Goal: Information Seeking & Learning: Learn about a topic

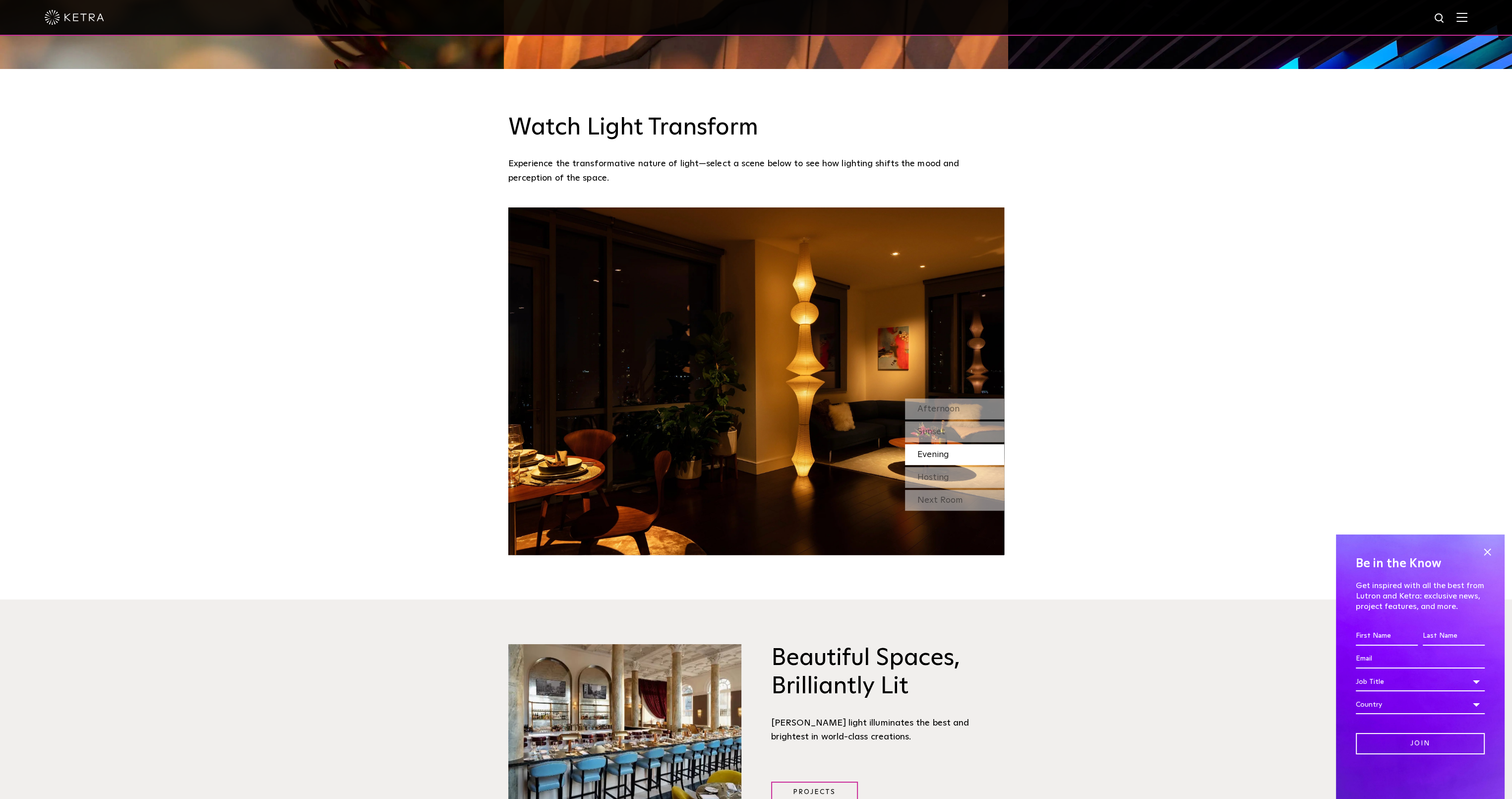
scroll to position [1240, 0]
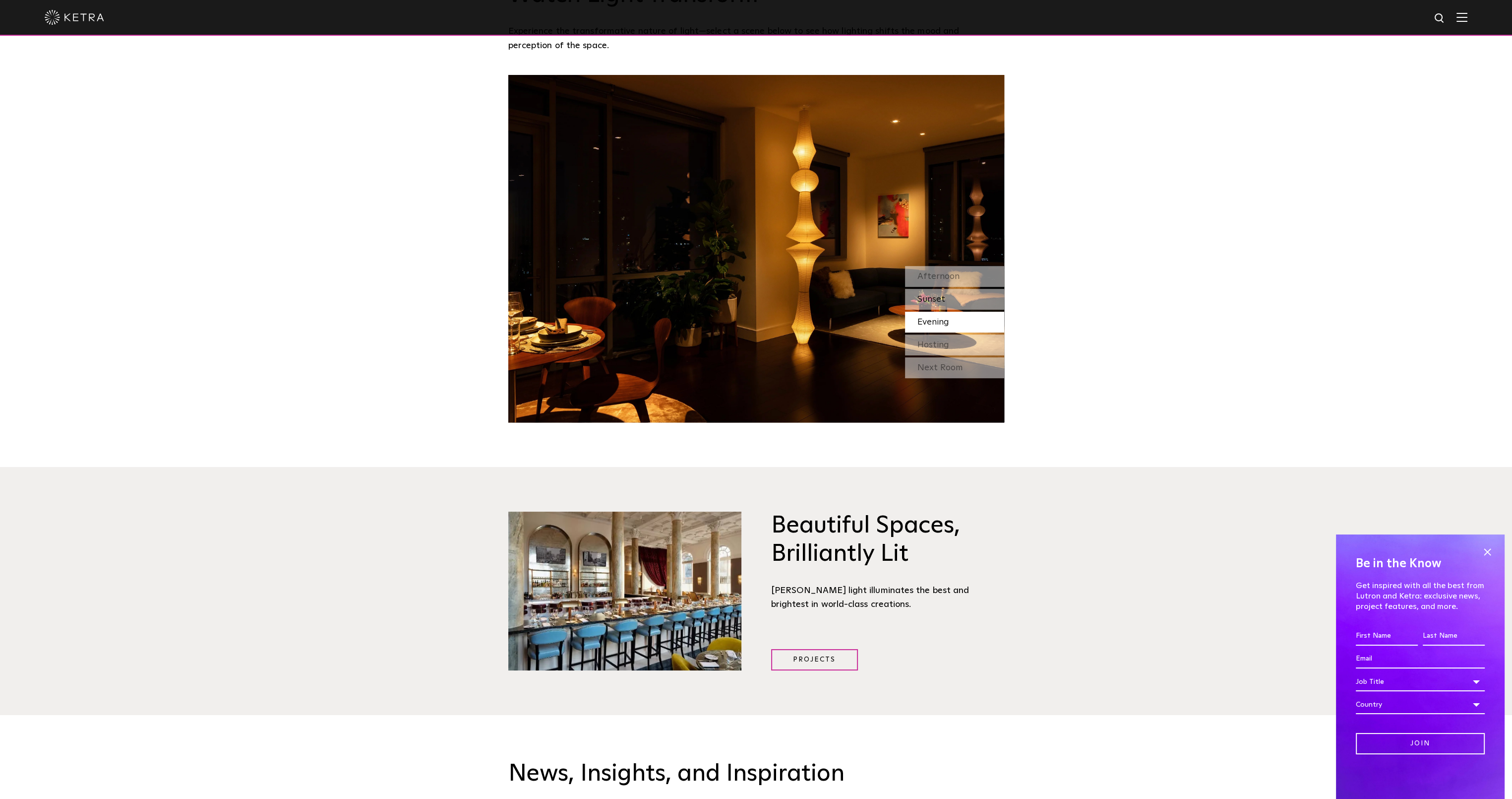
click at [936, 294] on span "Sunset" at bounding box center [931, 299] width 28 height 9
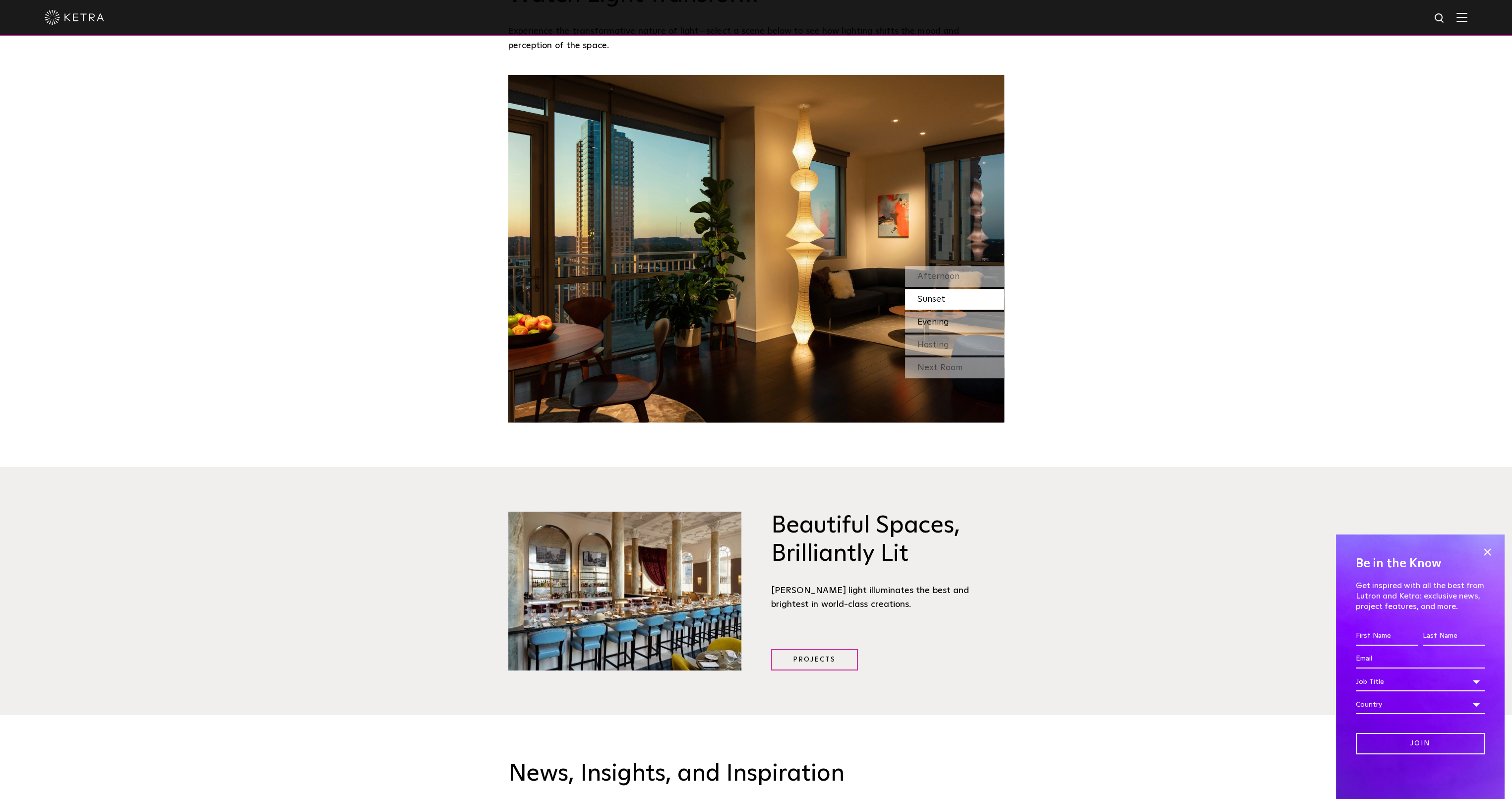
click at [936, 317] on span "Evening" at bounding box center [933, 322] width 32 height 9
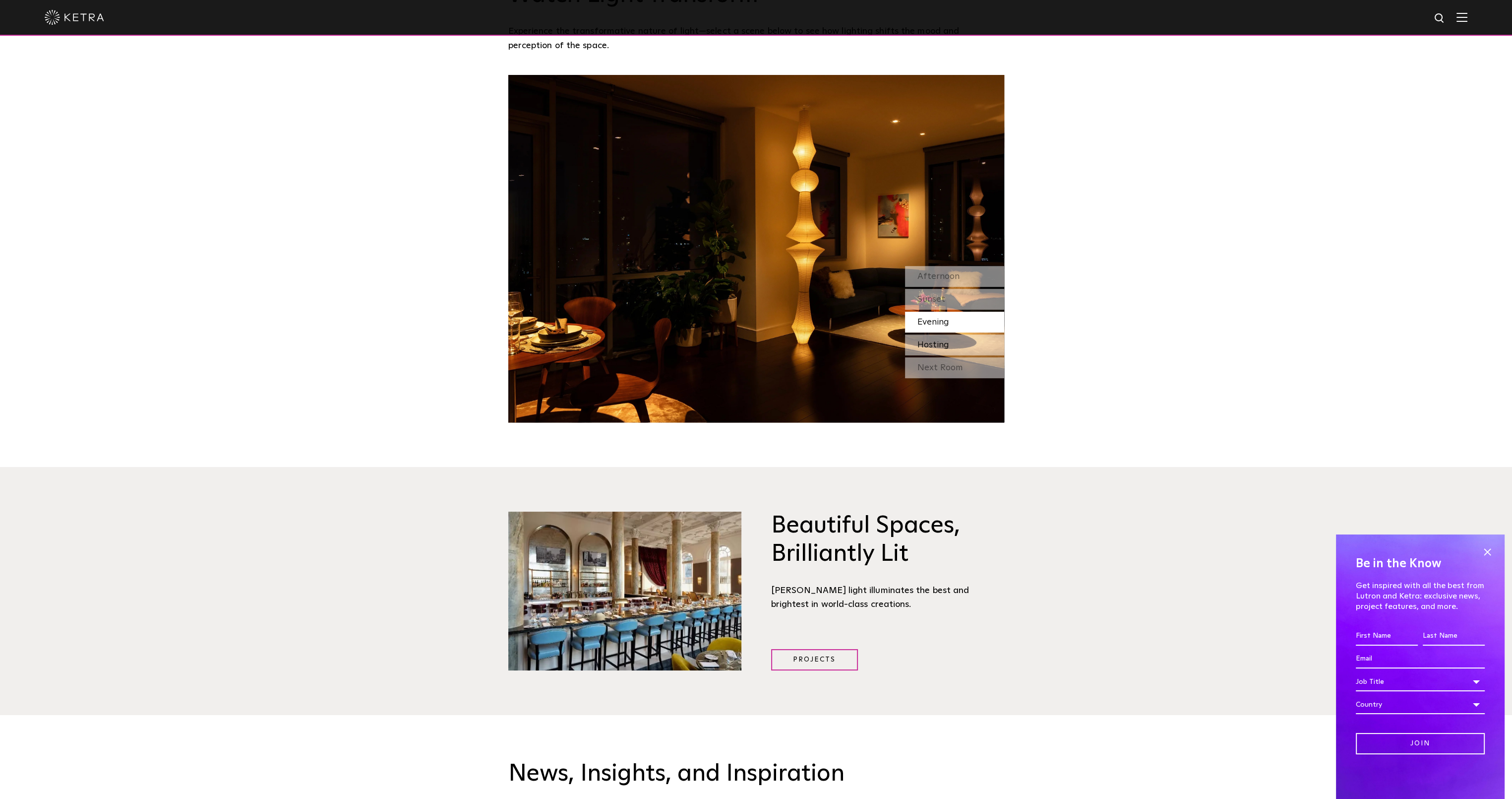
click at [933, 340] on span "Hosting" at bounding box center [933, 345] width 32 height 9
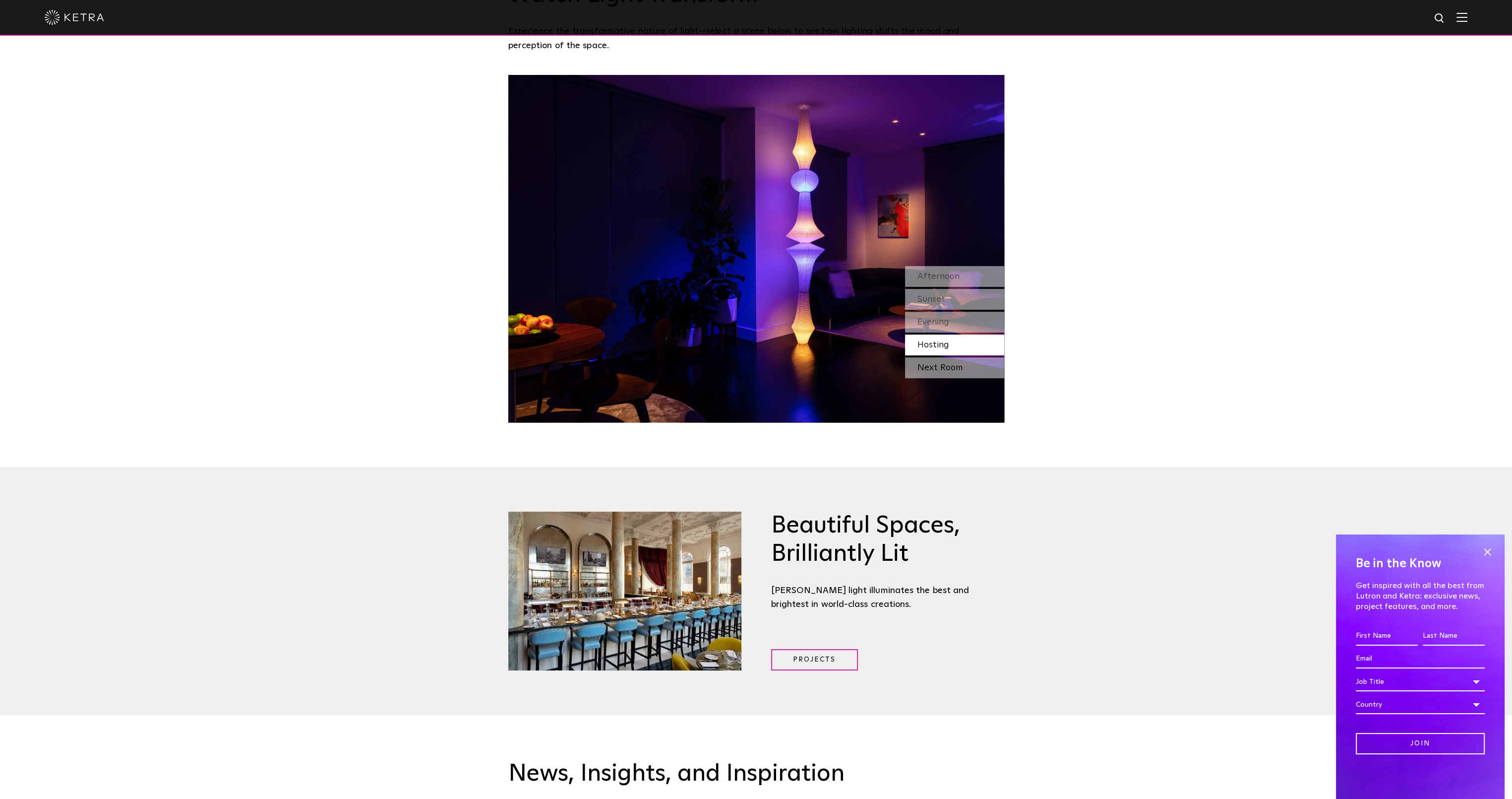
click at [932, 357] on div "Next Room" at bounding box center [955, 367] width 99 height 21
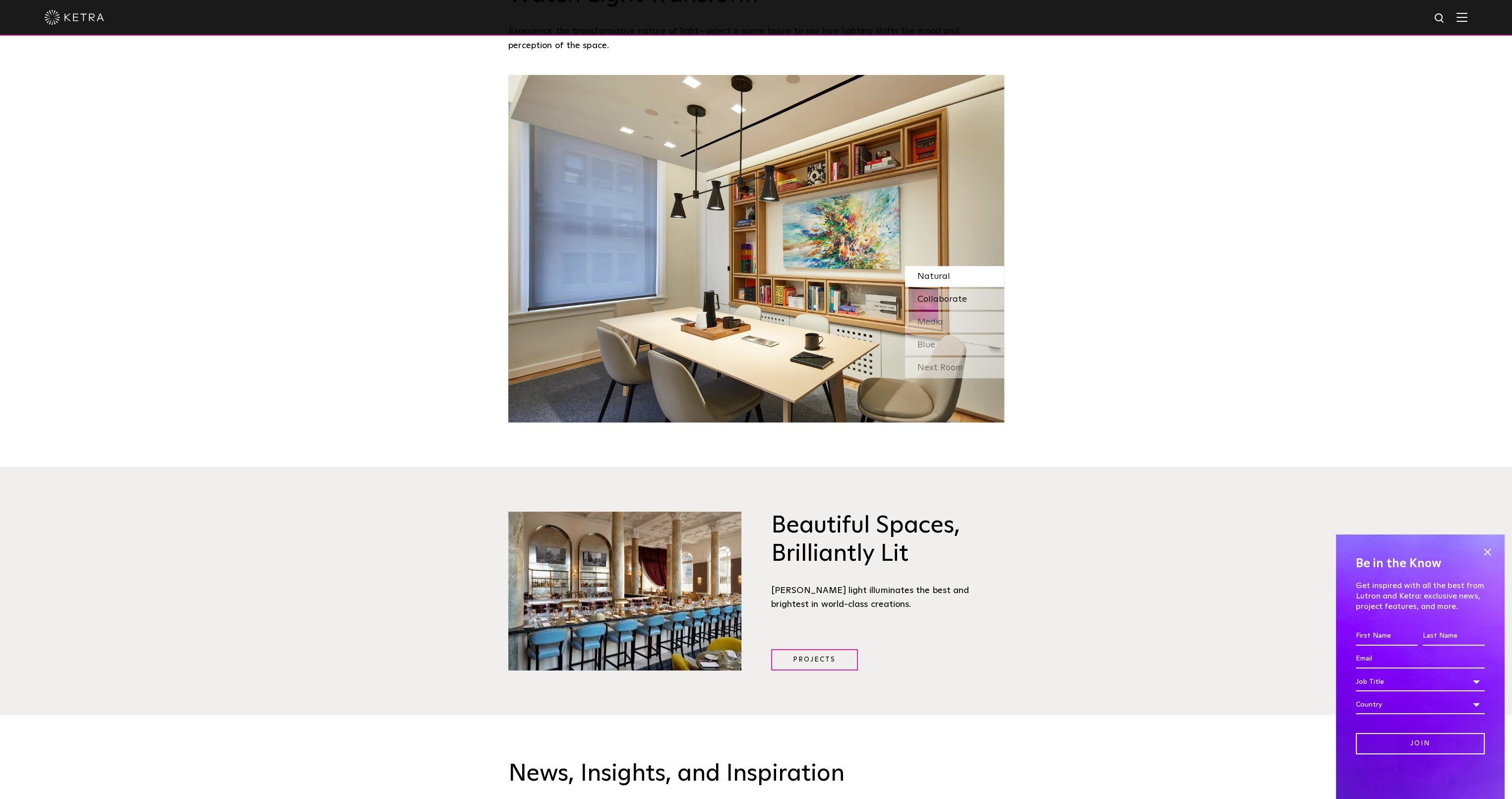
click at [943, 294] on span "Collaborate" at bounding box center [942, 299] width 50 height 9
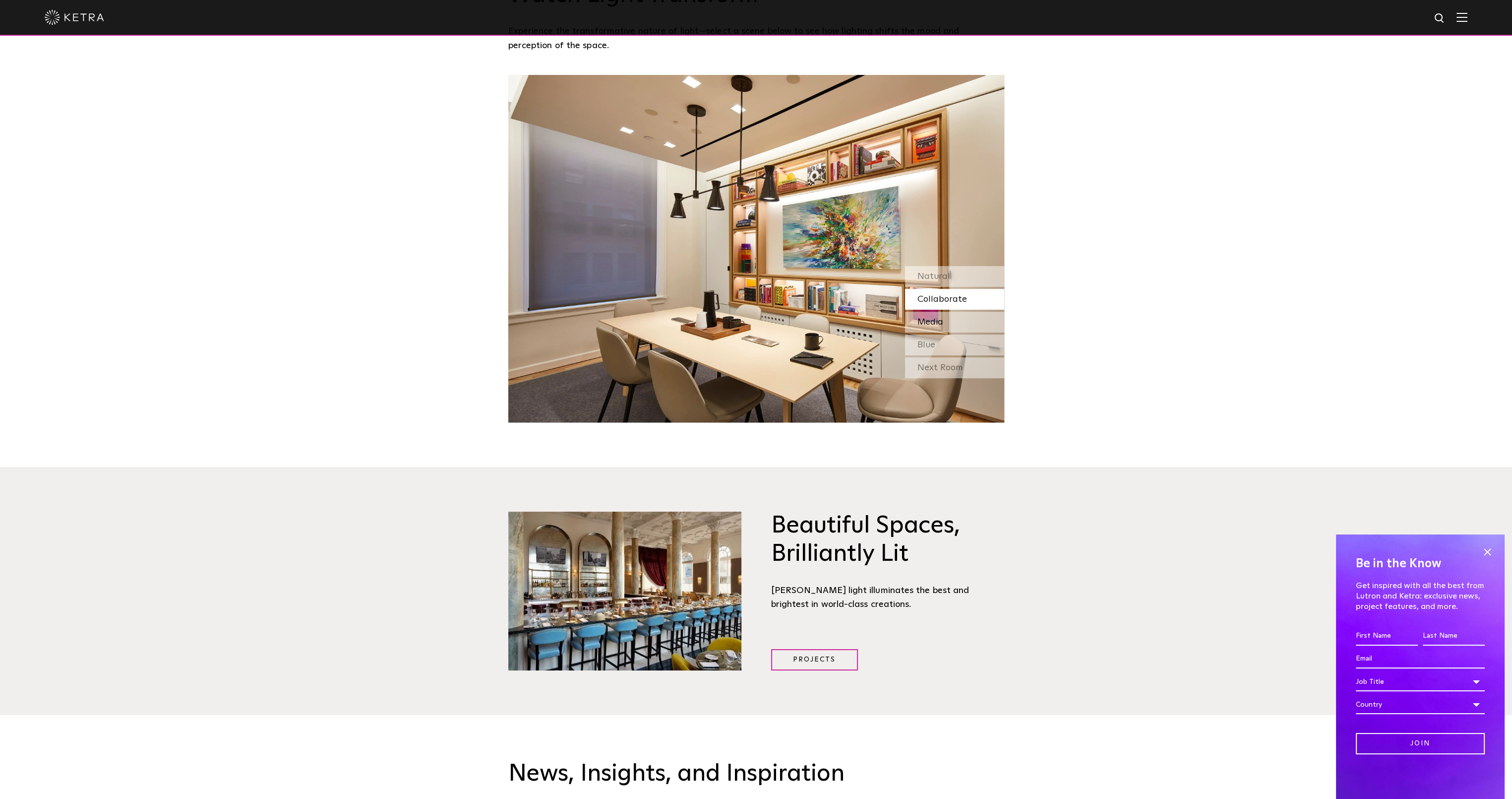
click at [943, 317] on span "Media" at bounding box center [930, 322] width 26 height 9
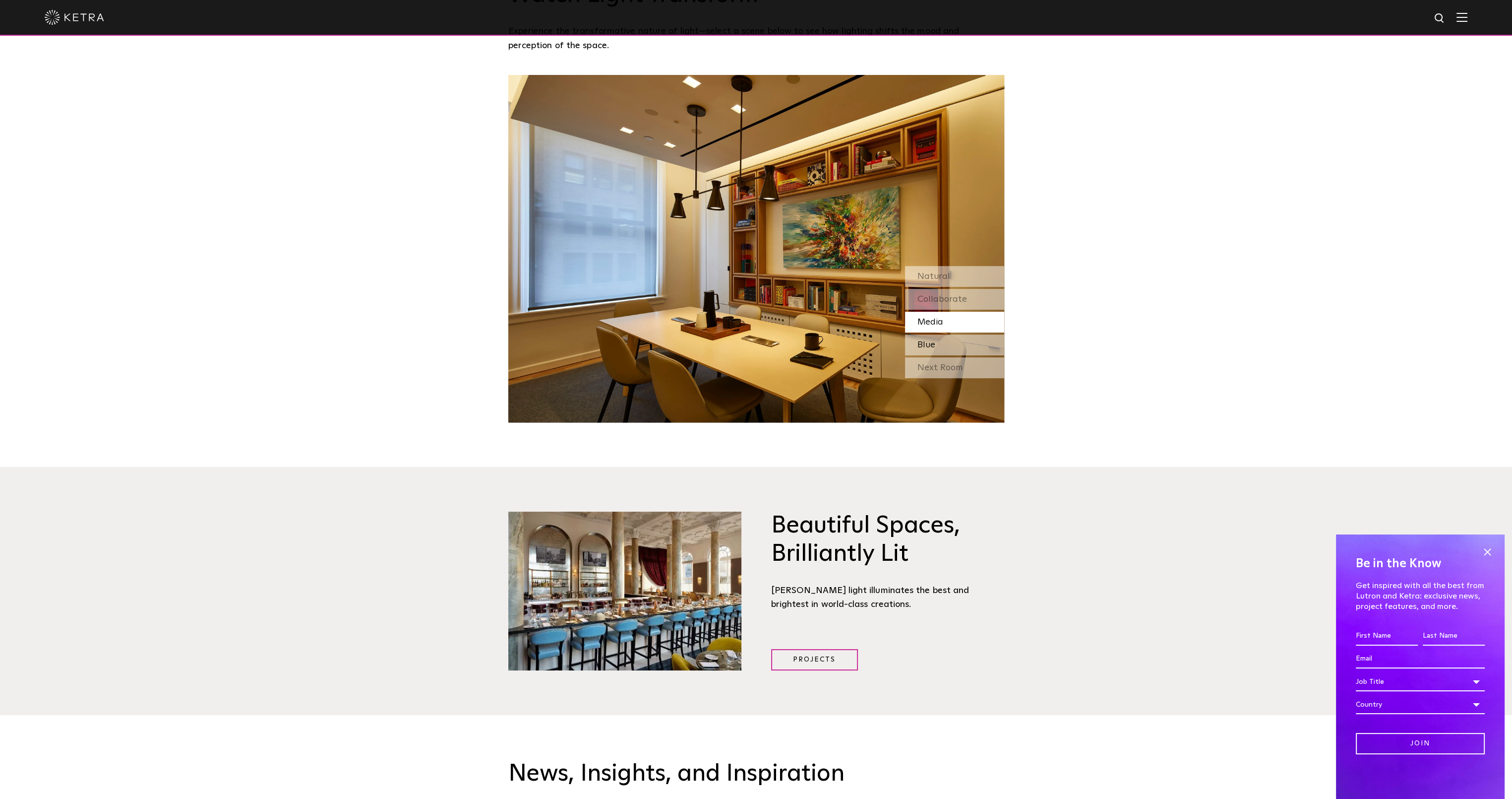
click at [946, 335] on div "Blue" at bounding box center [955, 345] width 99 height 21
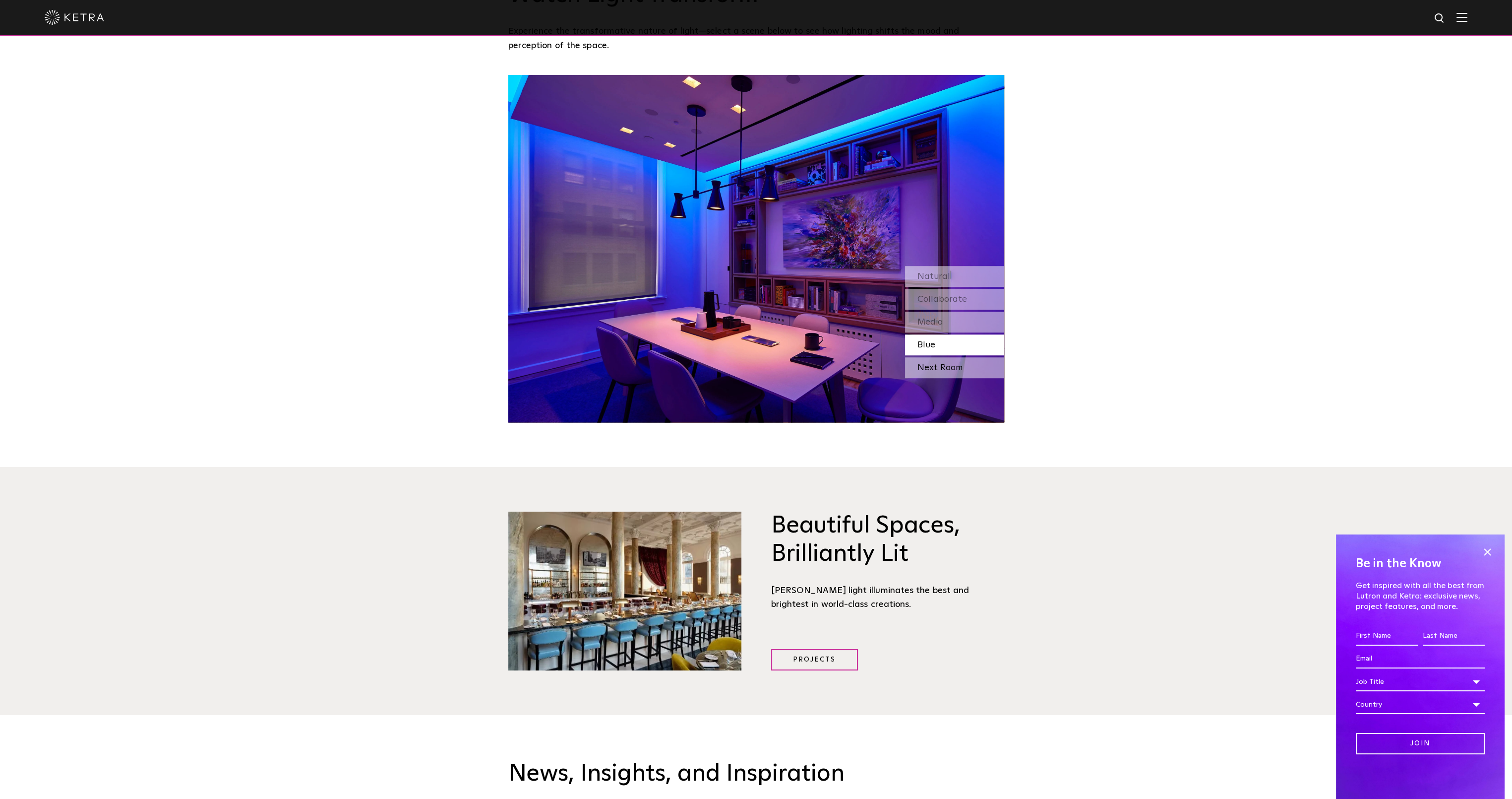
click at [947, 357] on div "Next Room" at bounding box center [955, 367] width 99 height 21
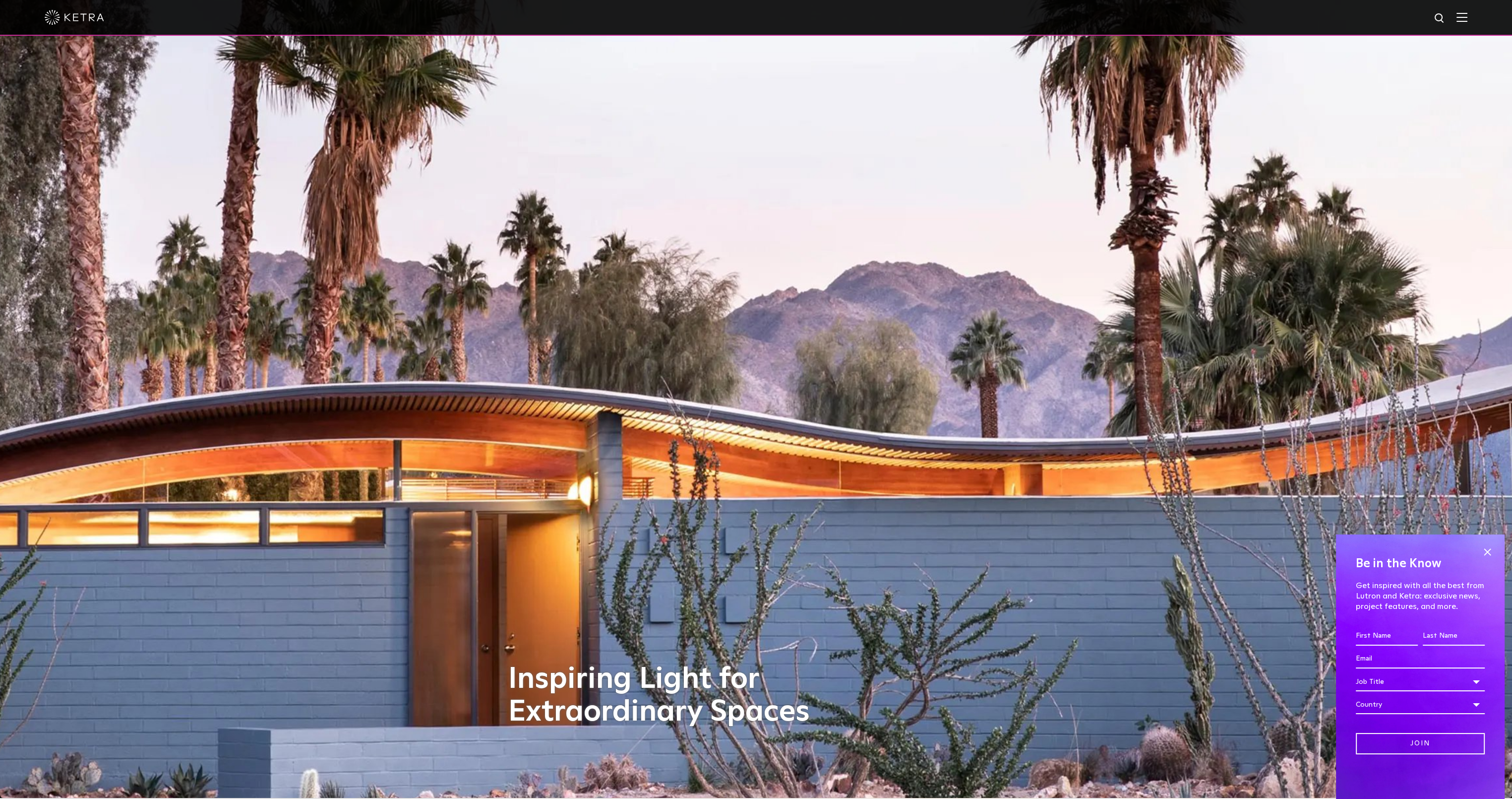
scroll to position [0, 0]
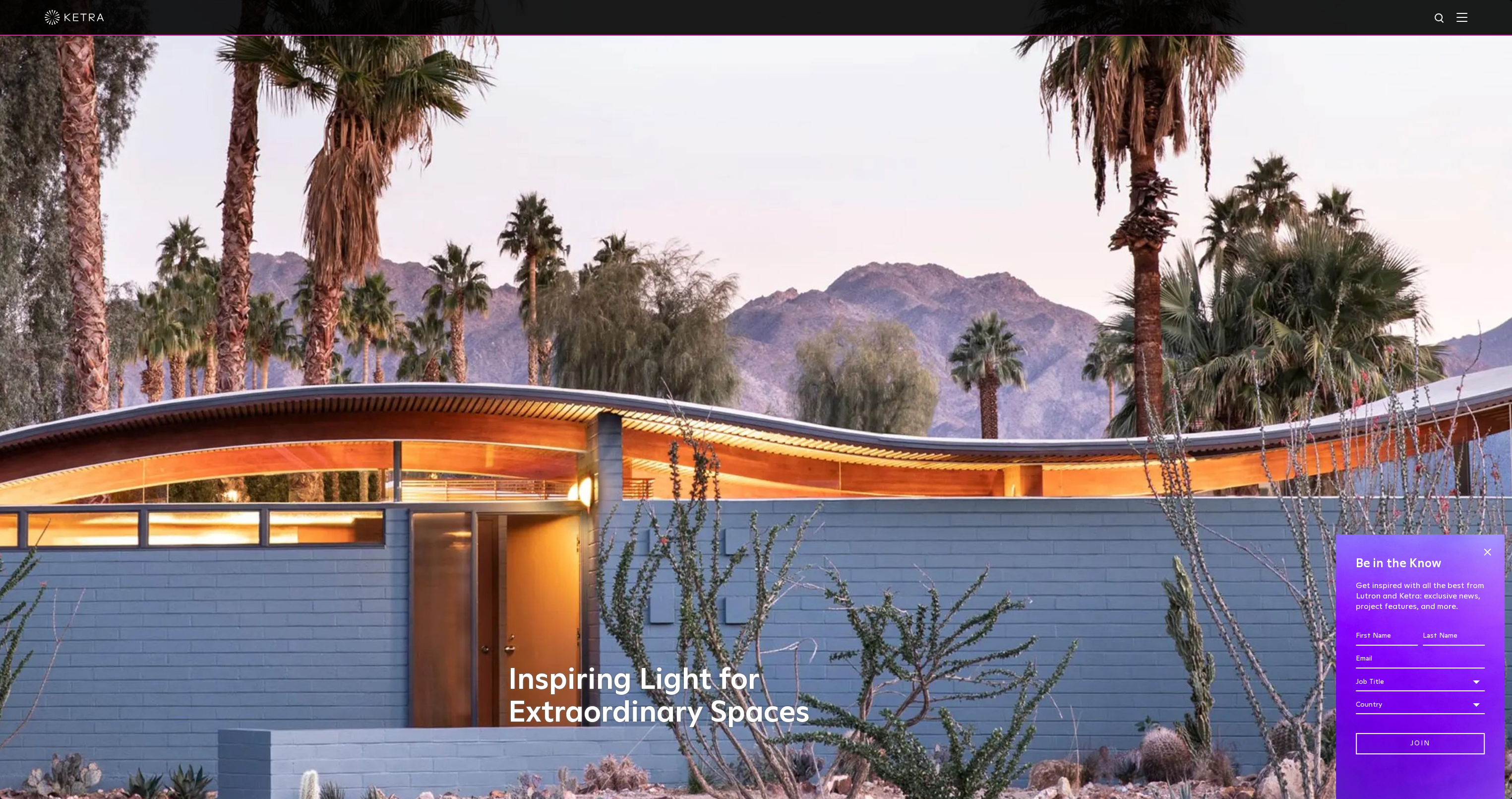
click at [1468, 19] on img at bounding box center [1462, 17] width 11 height 9
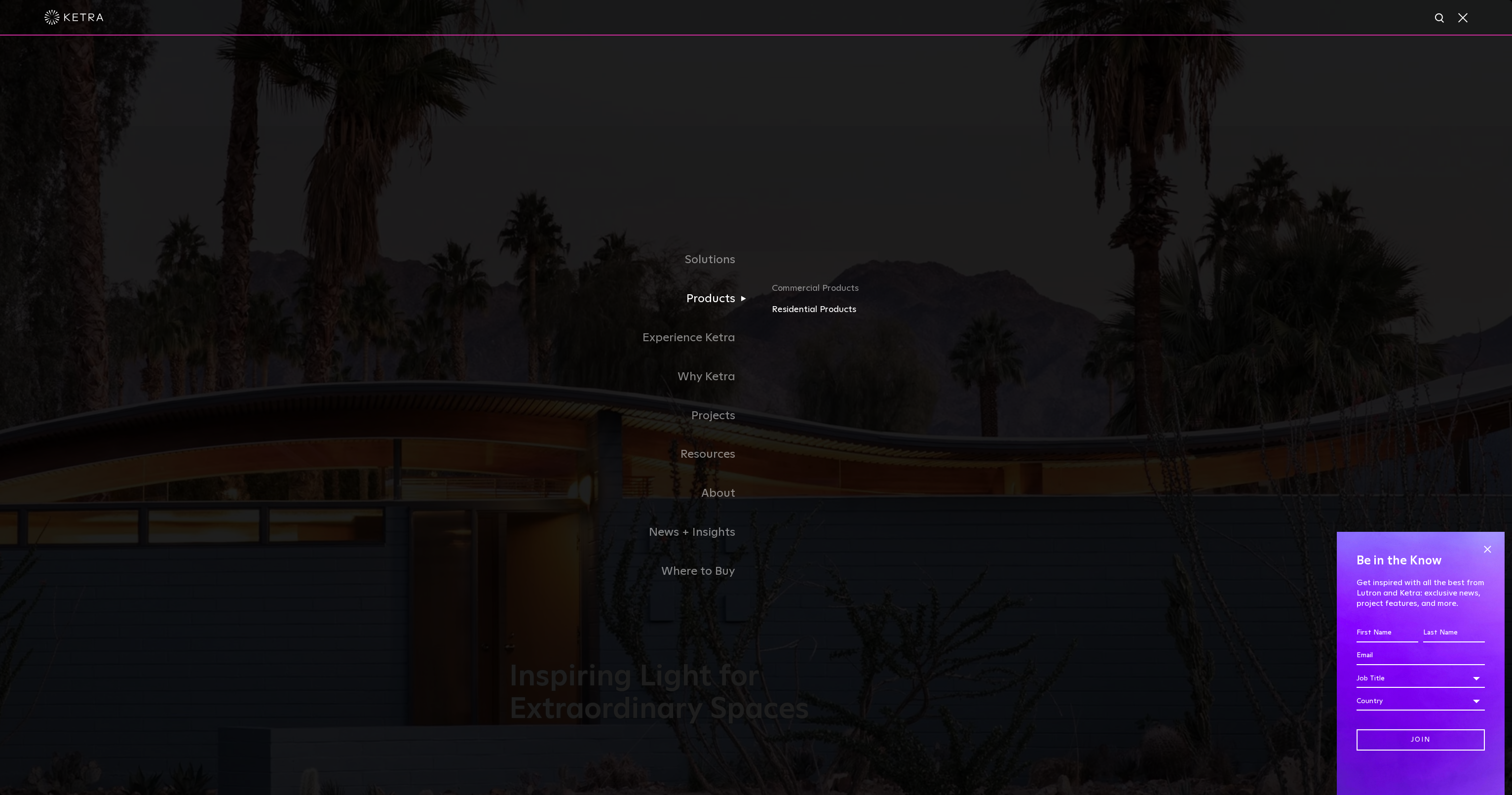
click at [822, 311] on link "Residential Products" at bounding box center [887, 309] width 231 height 14
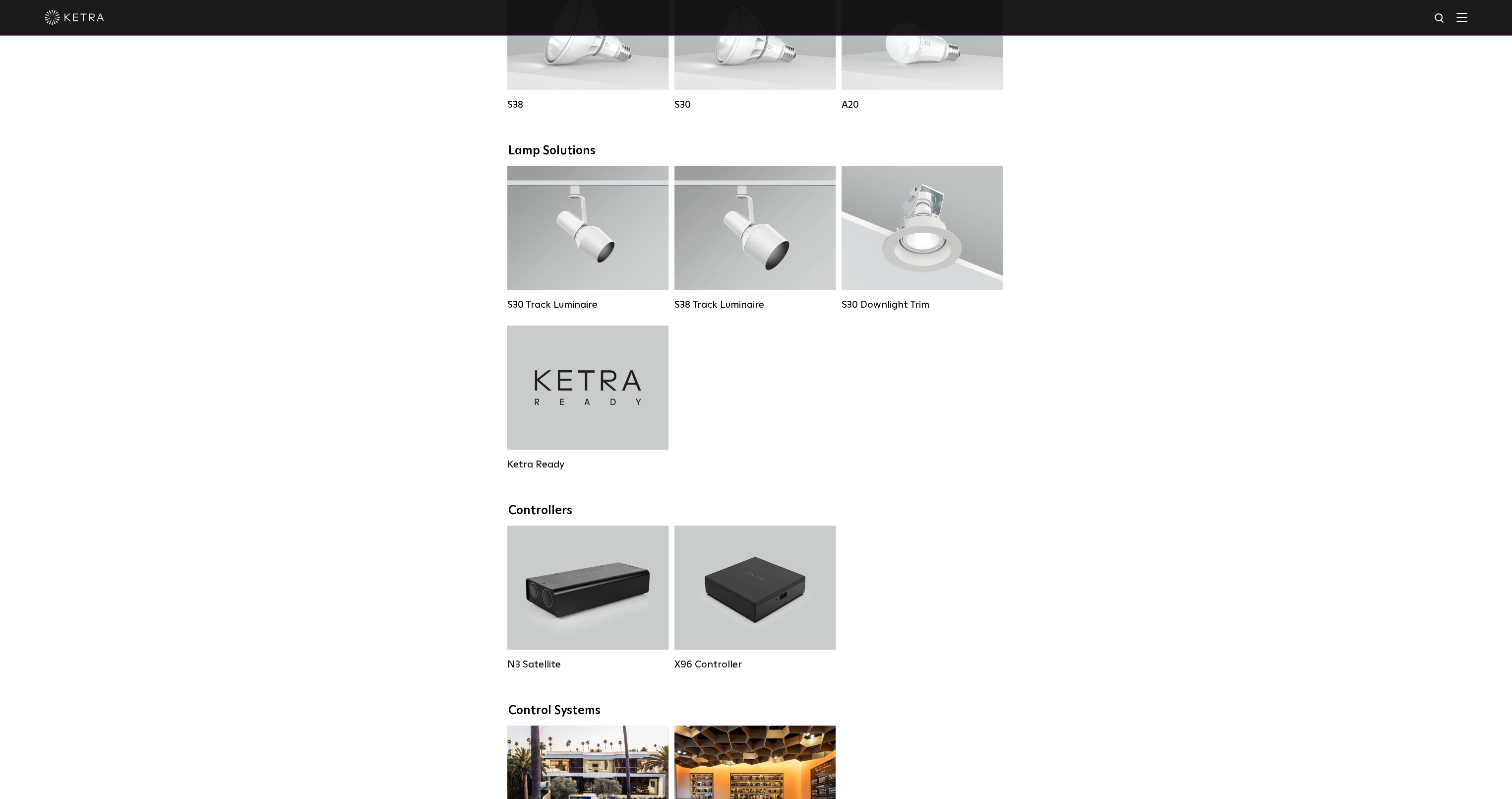
scroll to position [744, 0]
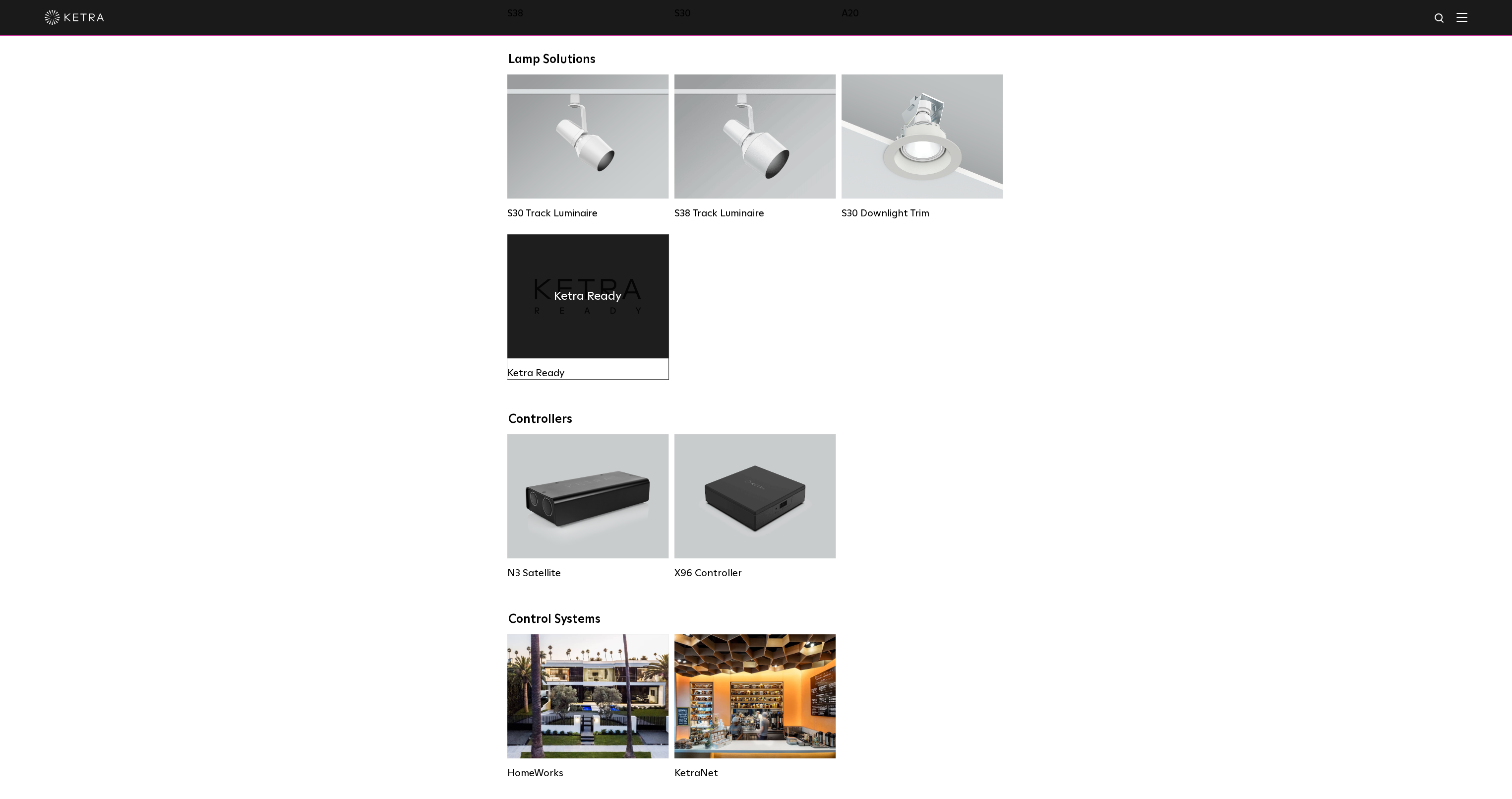
click at [606, 323] on div "Ketra Ready" at bounding box center [588, 296] width 161 height 124
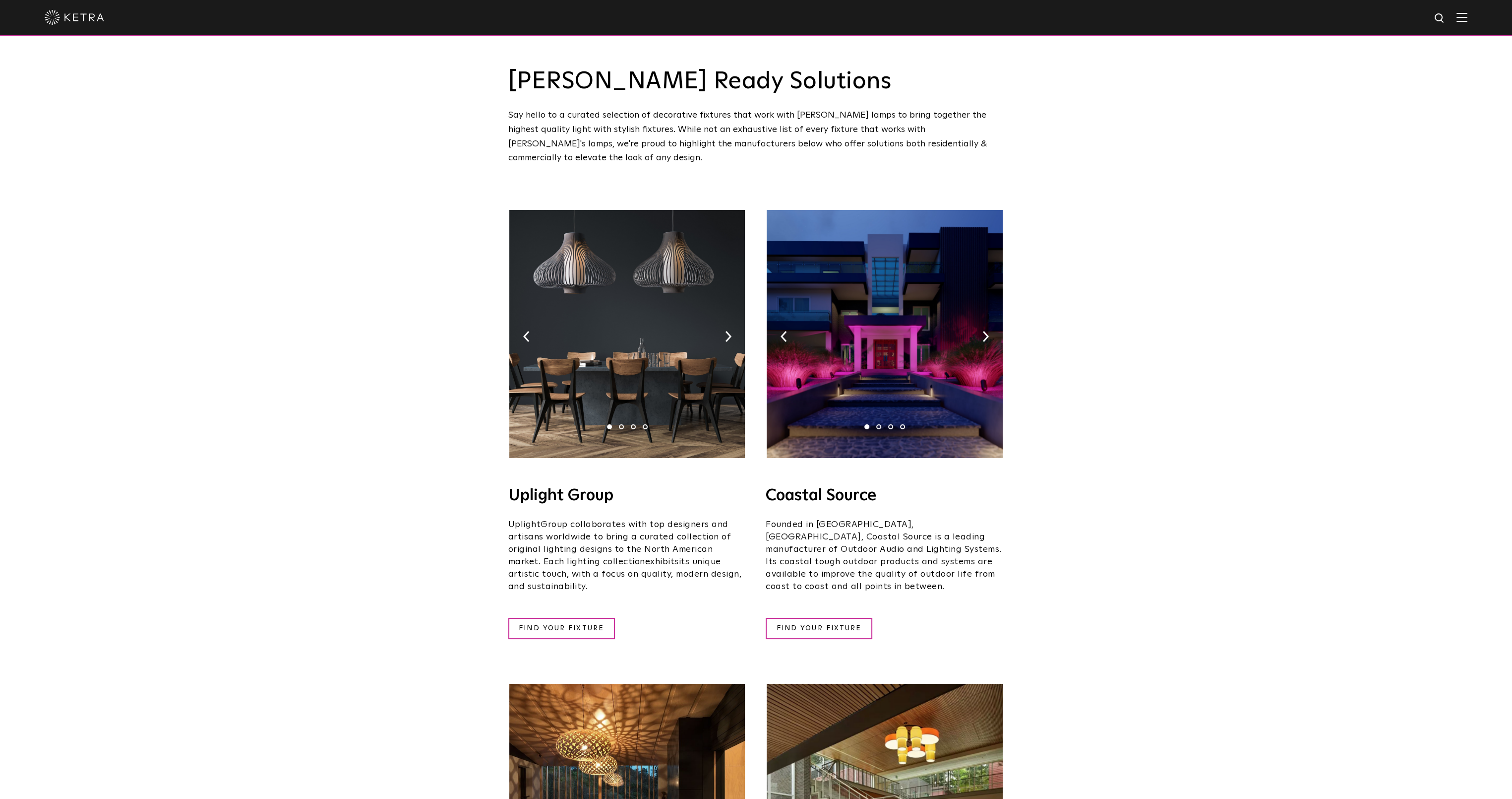
scroll to position [699, 0]
